Goal: Navigation & Orientation: Find specific page/section

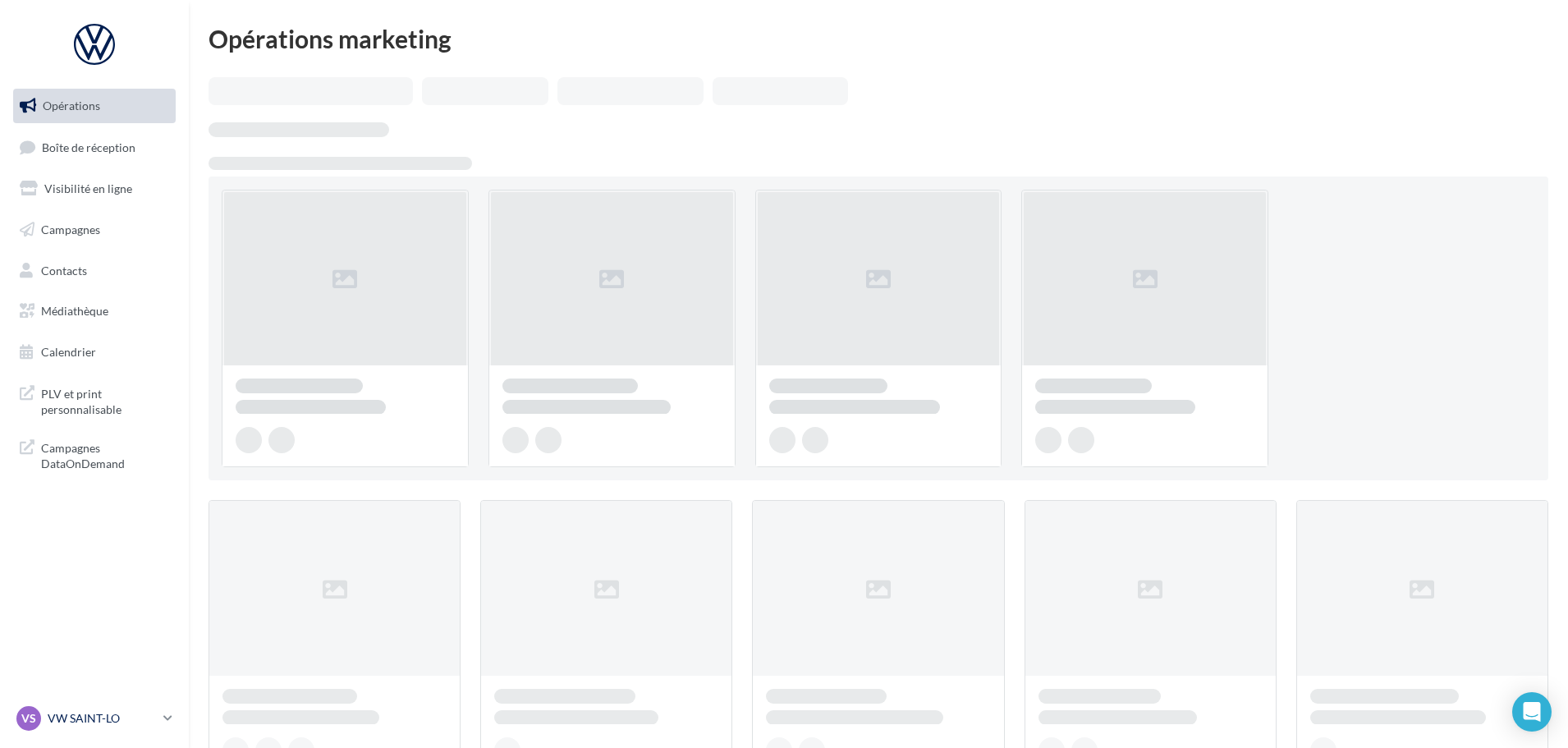
click at [92, 705] on link "VS VW SAINT-LO vw-stlo-vau" at bounding box center [94, 718] width 162 height 31
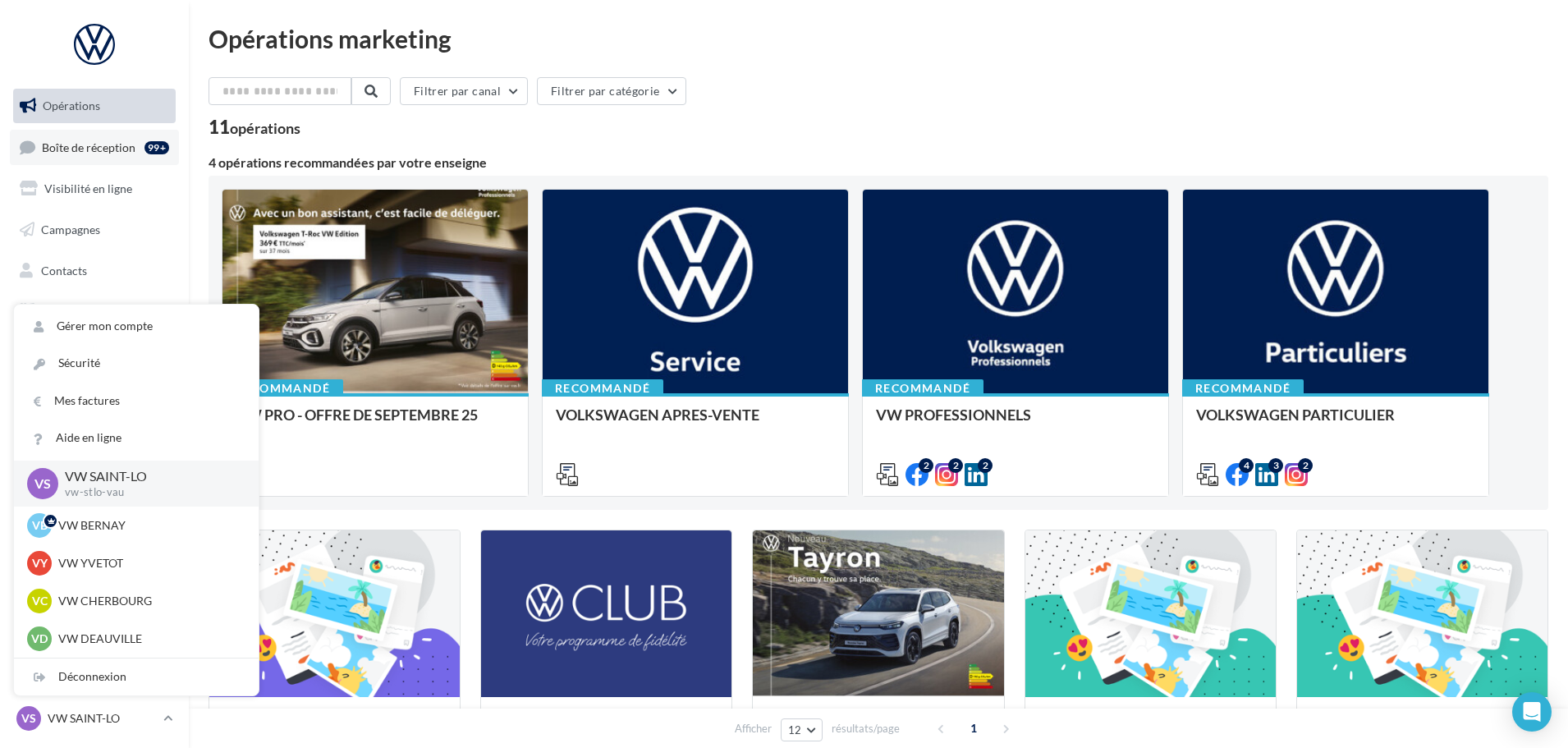
click at [87, 153] on span "Boîte de réception" at bounding box center [88, 147] width 93 height 14
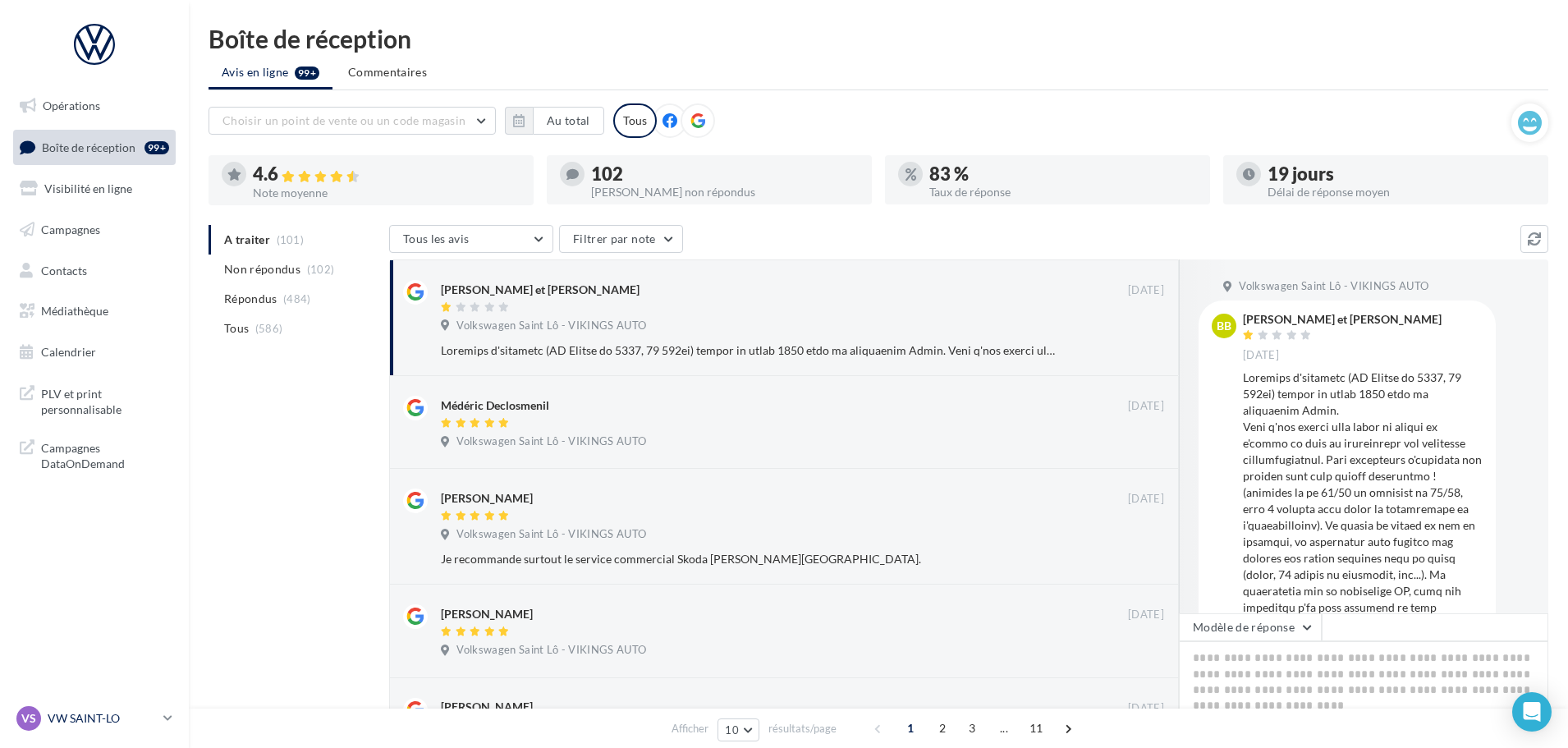
click at [114, 720] on p "VW SAINT-LO" at bounding box center [101, 718] width 109 height 17
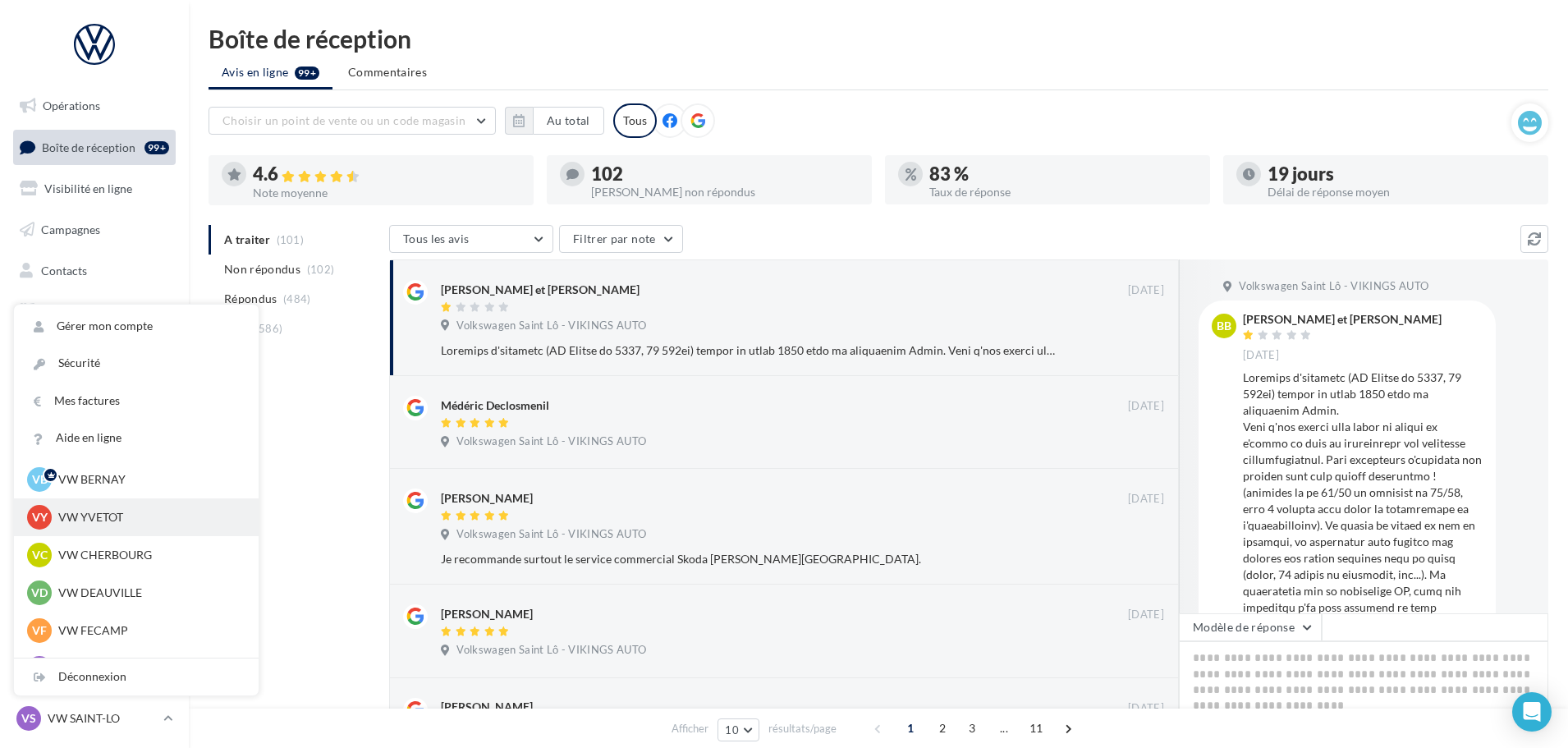
scroll to position [82, 0]
click at [115, 517] on p "VW CHERBOURG" at bounding box center [149, 518] width 181 height 17
